Goal: Task Accomplishment & Management: Use online tool/utility

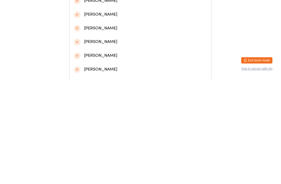
type input "Sim ran"
click at [89, 39] on div "[PERSON_NAME]" at bounding box center [140, 36] width 133 height 7
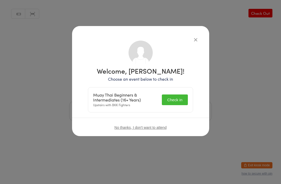
click at [172, 96] on button "Check in" at bounding box center [175, 100] width 26 height 11
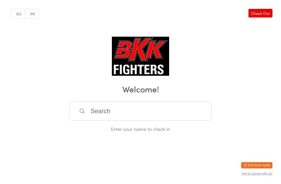
click at [164, 109] on input "search" at bounding box center [140, 111] width 143 height 19
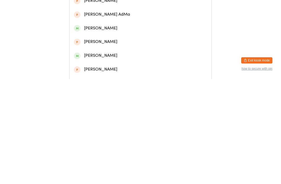
type input "Gemma ad"
click at [126, 23] on div "[PERSON_NAME]" at bounding box center [140, 23] width 133 height 7
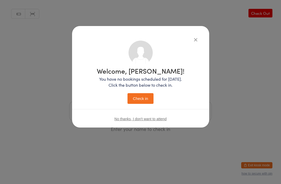
click at [147, 96] on button "Check in" at bounding box center [141, 98] width 26 height 11
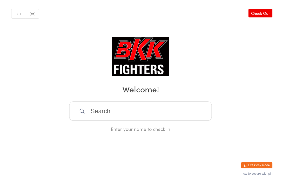
click at [157, 120] on input "search" at bounding box center [140, 111] width 143 height 19
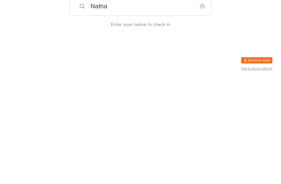
type input "[PERSON_NAME]"
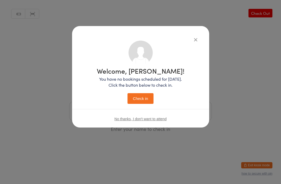
click at [140, 98] on button "Check in" at bounding box center [141, 98] width 26 height 11
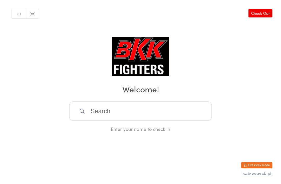
click at [144, 113] on input "search" at bounding box center [140, 111] width 143 height 19
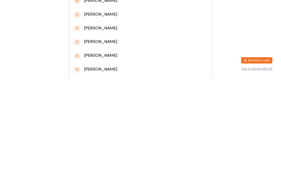
type input "[PERSON_NAME]"
click at [132, 26] on div "[PERSON_NAME]" at bounding box center [140, 23] width 133 height 7
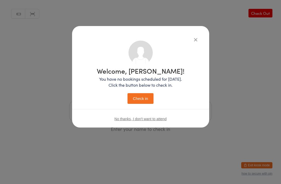
click at [146, 97] on button "Check in" at bounding box center [141, 98] width 26 height 11
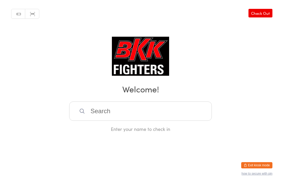
click at [170, 113] on input "search" at bounding box center [140, 111] width 143 height 19
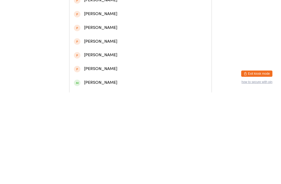
type input "Kian"
click at [117, 27] on div "[PERSON_NAME]" at bounding box center [140, 23] width 133 height 7
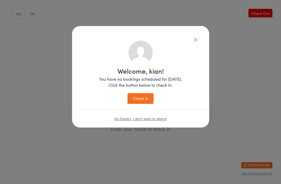
click at [143, 96] on button "Check in" at bounding box center [141, 98] width 26 height 11
